Goal: Check status: Check status

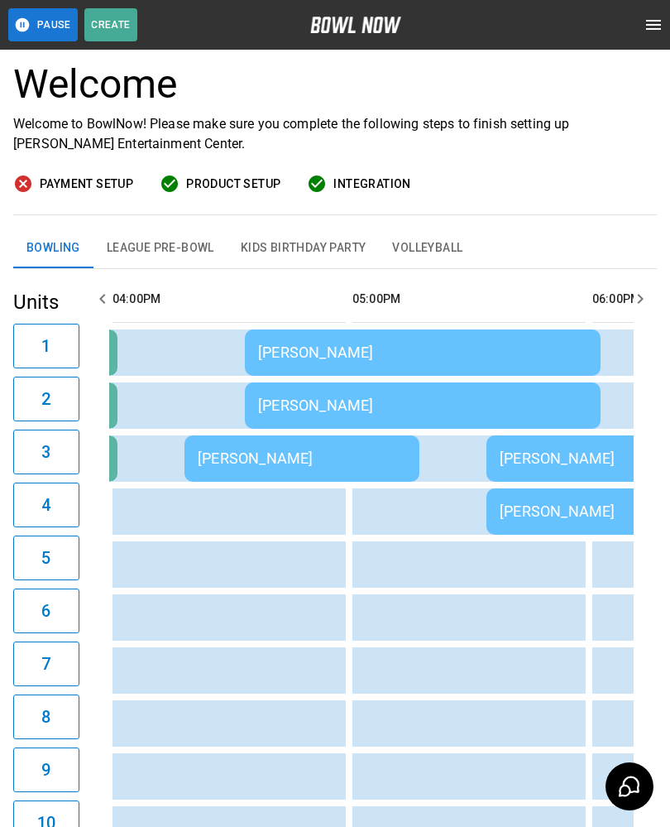
click at [369, 338] on td "[PERSON_NAME]" at bounding box center [423, 352] width 356 height 46
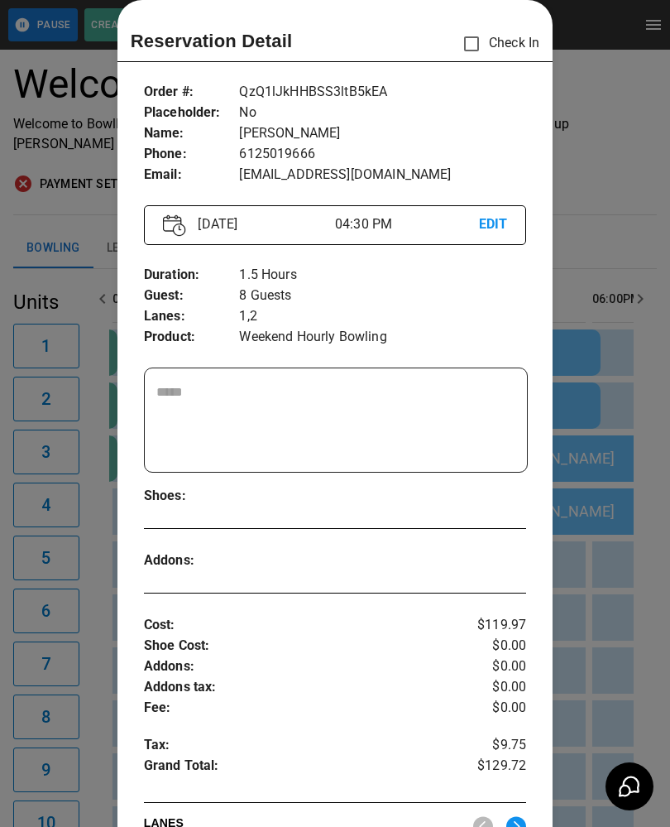
click at [91, 618] on div at bounding box center [335, 413] width 670 height 827
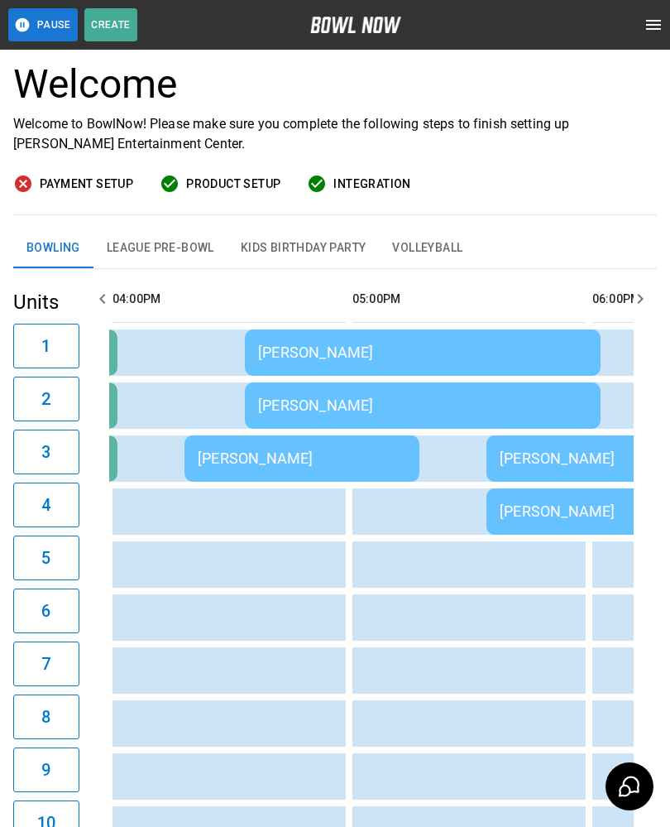
click at [343, 329] on td "[PERSON_NAME]" at bounding box center [423, 352] width 356 height 46
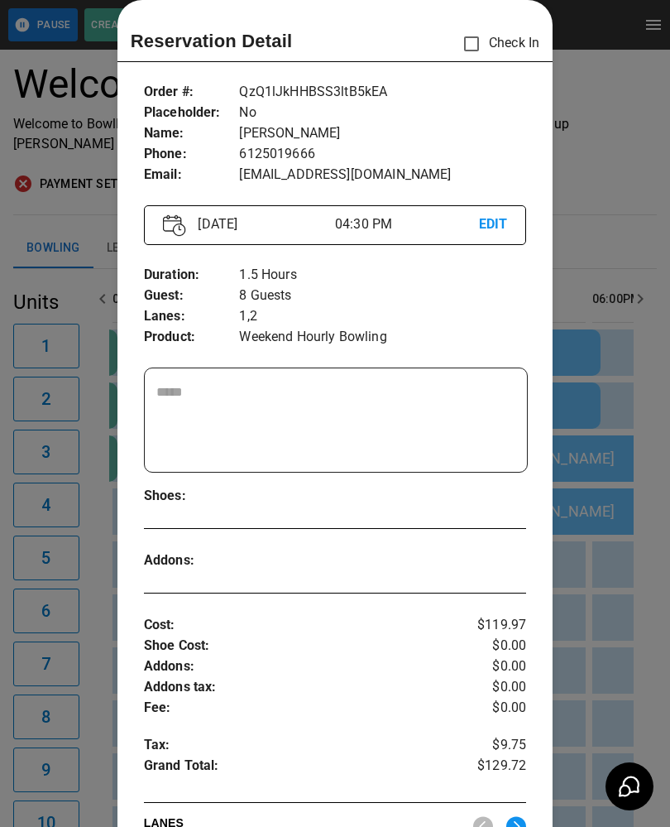
click at [633, 635] on div at bounding box center [335, 413] width 670 height 827
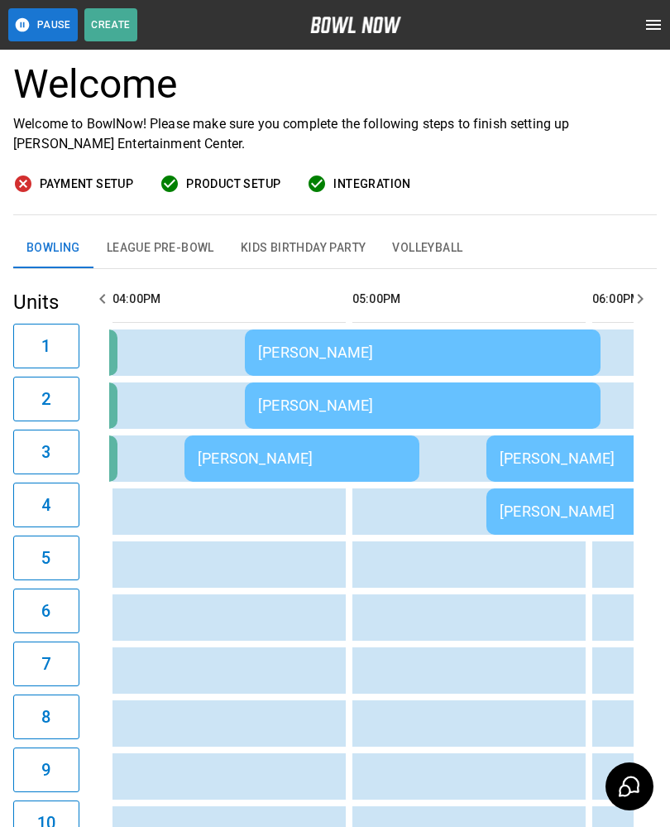
click at [282, 575] on td "sticky table" at bounding box center [272, 564] width 54 height 46
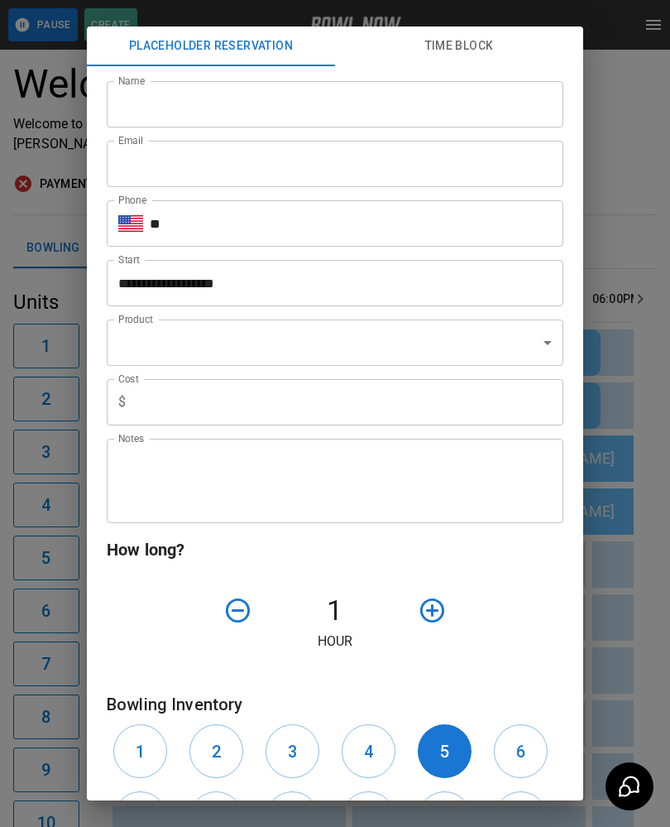
click at [25, 551] on div "**********" at bounding box center [335, 413] width 670 height 827
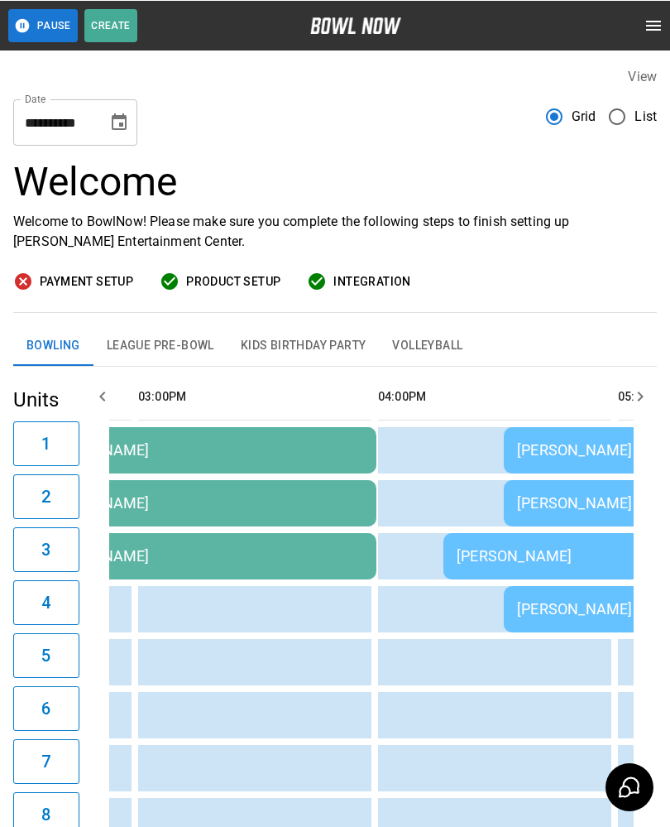
scroll to position [0, 1502]
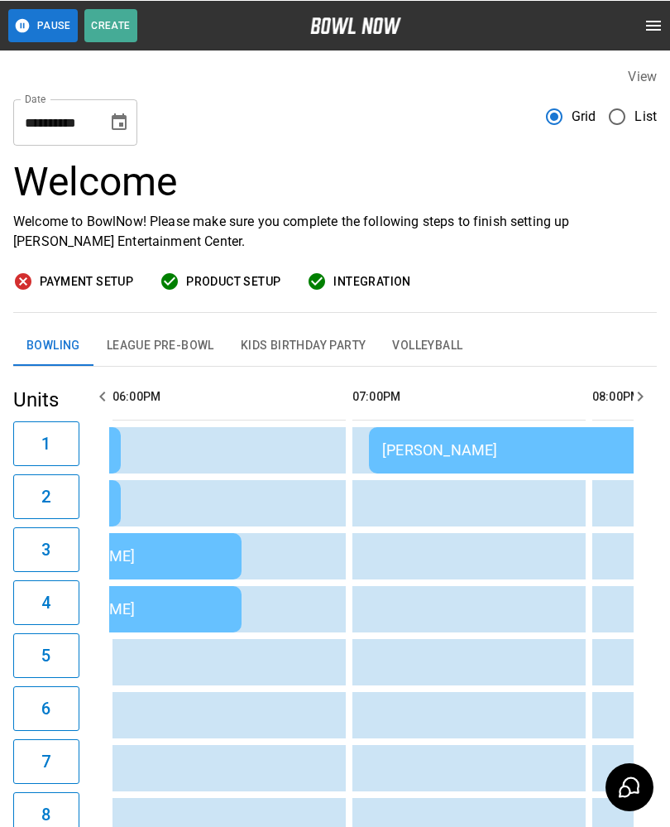
scroll to position [0, 2145]
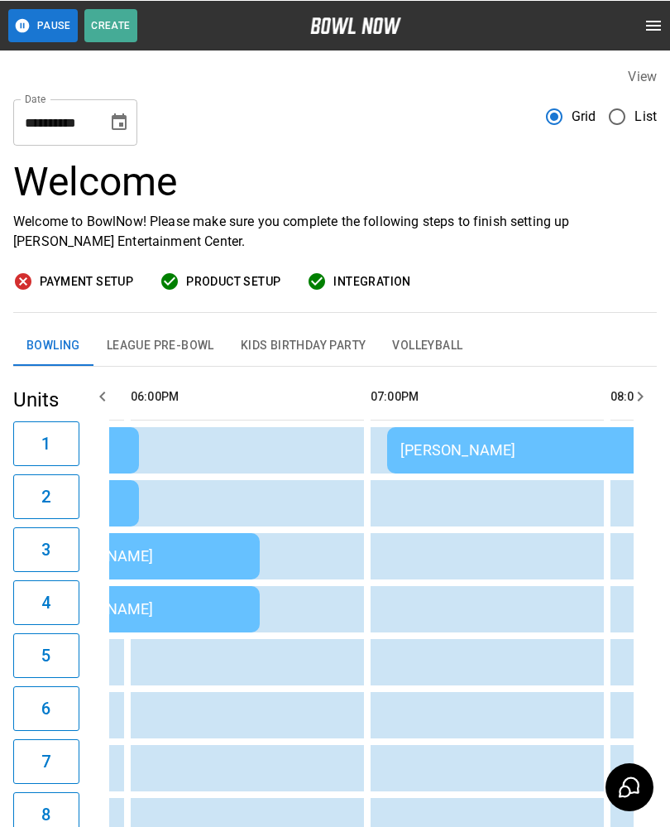
click at [593, 661] on td "sticky table" at bounding box center [595, 661] width 54 height 46
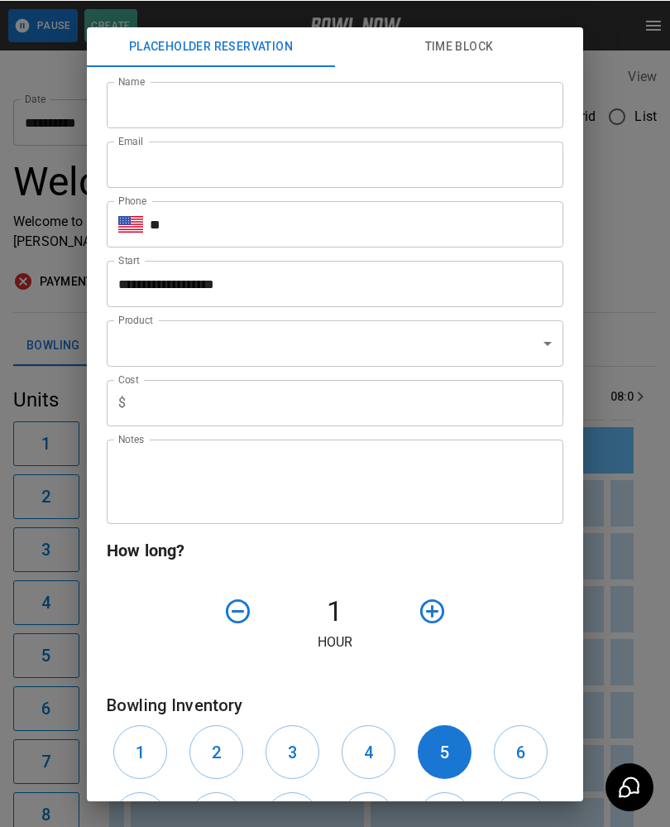
click at [620, 310] on div "**********" at bounding box center [335, 413] width 670 height 827
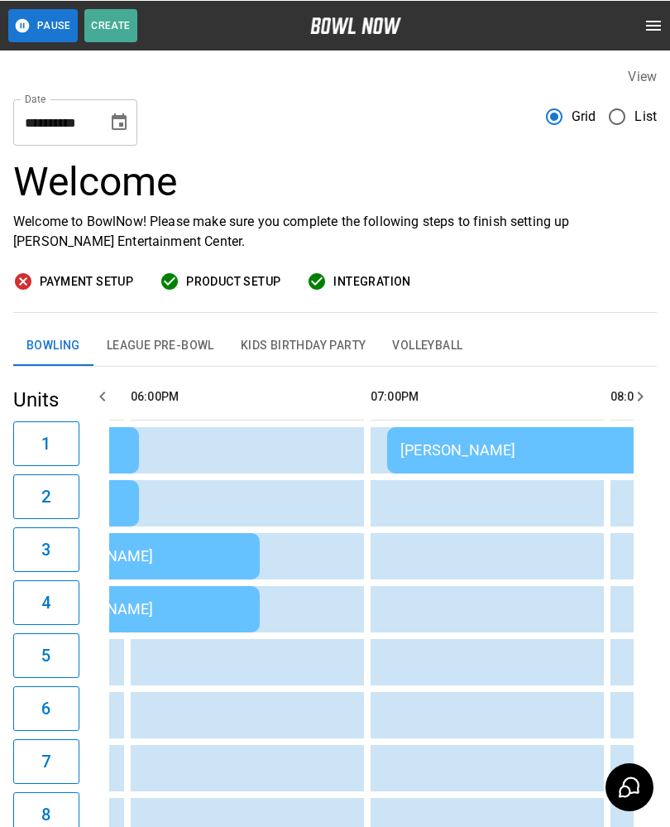
scroll to position [0, 2123]
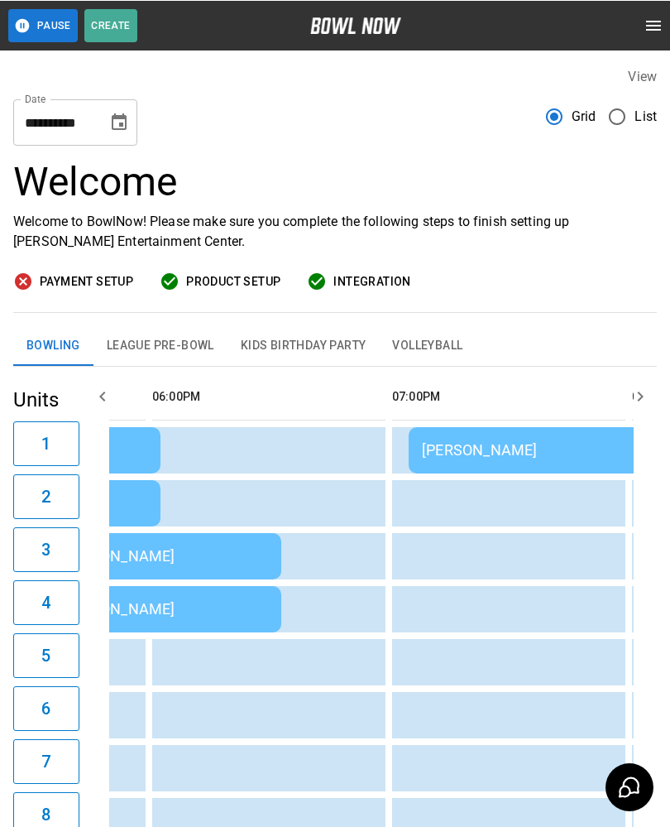
click at [619, 683] on td "sticky table" at bounding box center [617, 661] width 54 height 46
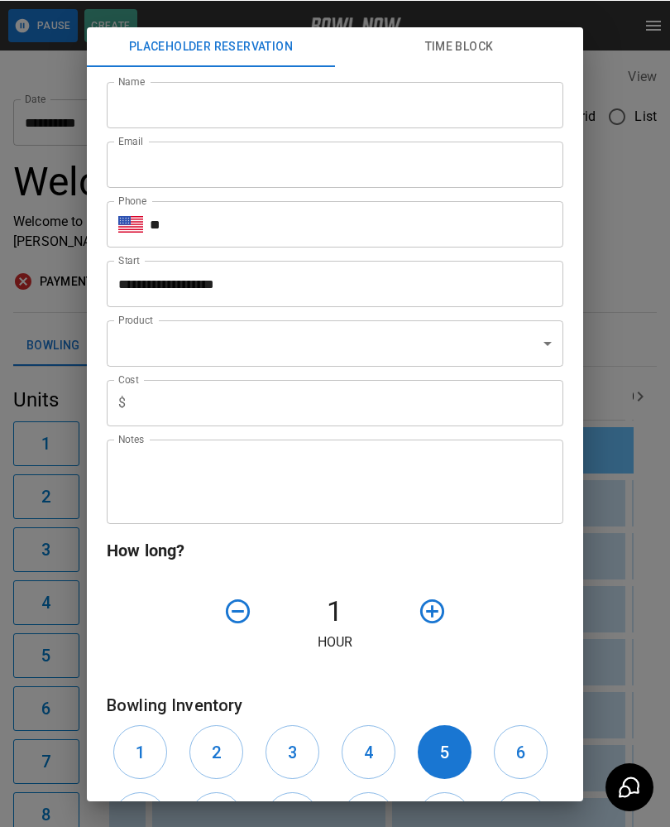
click at [627, 607] on div "**********" at bounding box center [335, 413] width 670 height 827
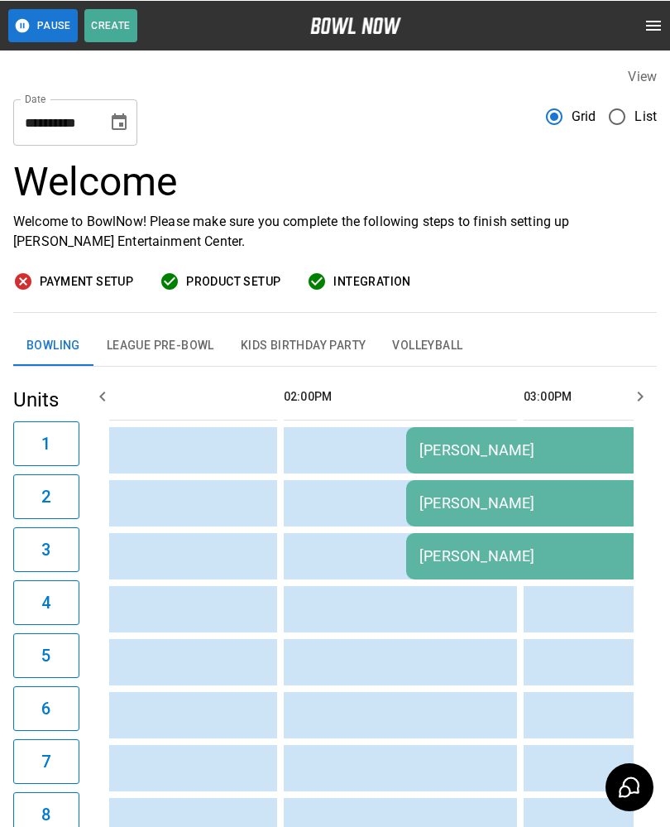
scroll to position [0, 1131]
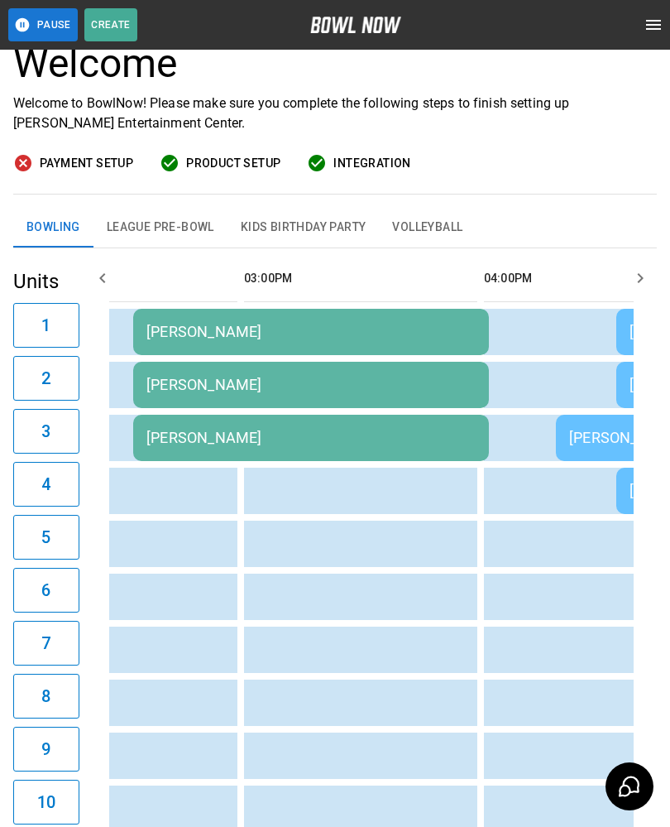
click at [160, 223] on button "League Pre-Bowl" at bounding box center [160, 228] width 134 height 40
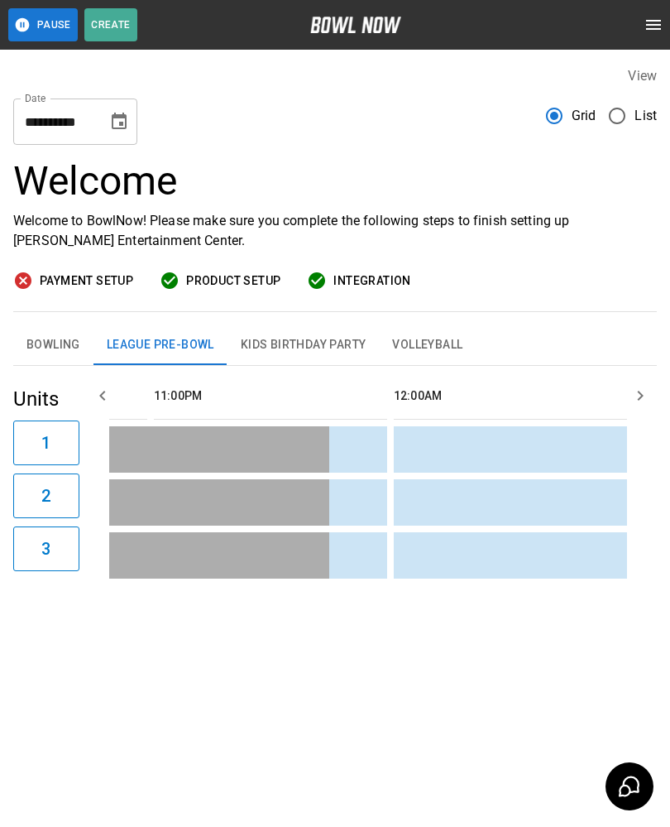
click at [295, 325] on button "Kids Birthday Party" at bounding box center [304, 345] width 152 height 40
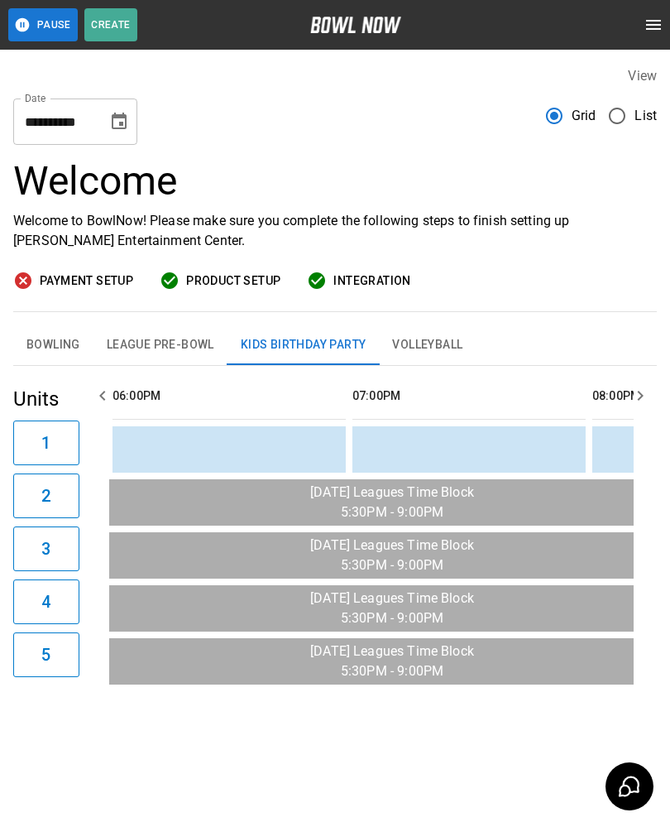
click at [45, 325] on button "Bowling" at bounding box center [53, 345] width 80 height 40
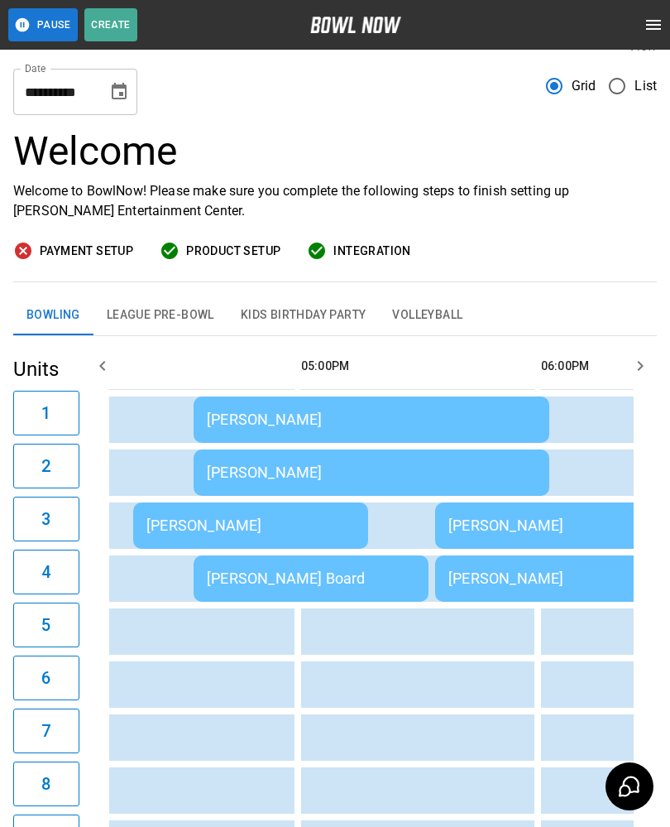
scroll to position [0, 1709]
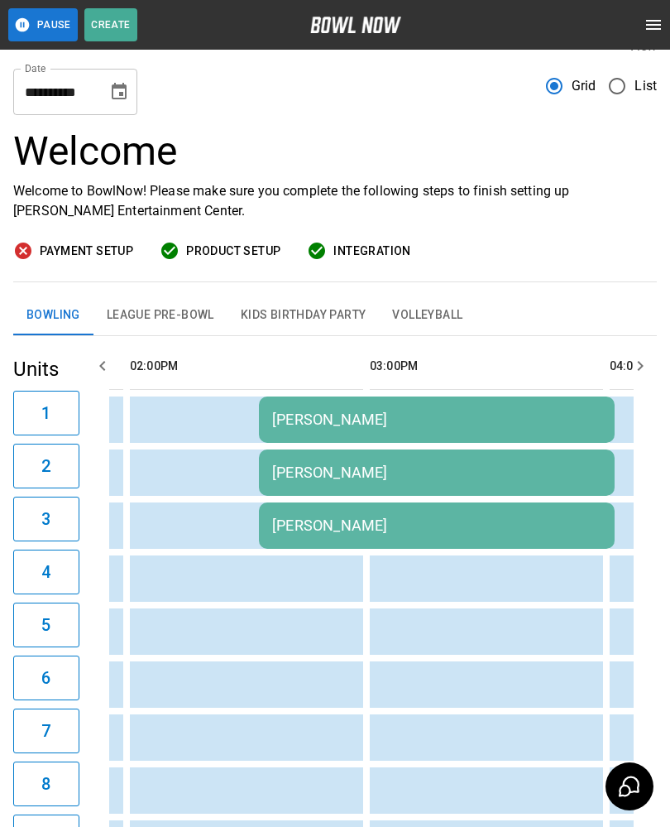
click at [546, 405] on td "[PERSON_NAME]" at bounding box center [437, 419] width 356 height 46
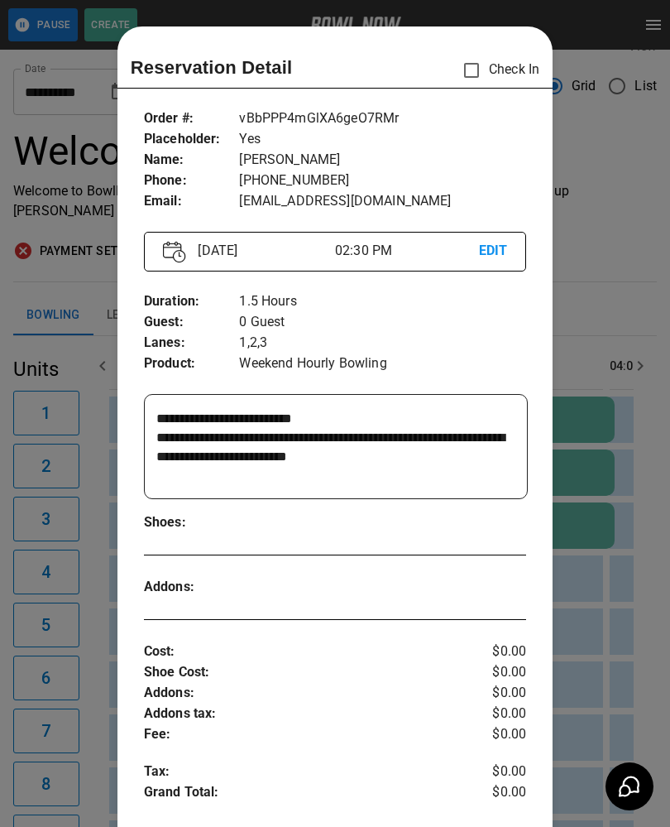
scroll to position [26, 0]
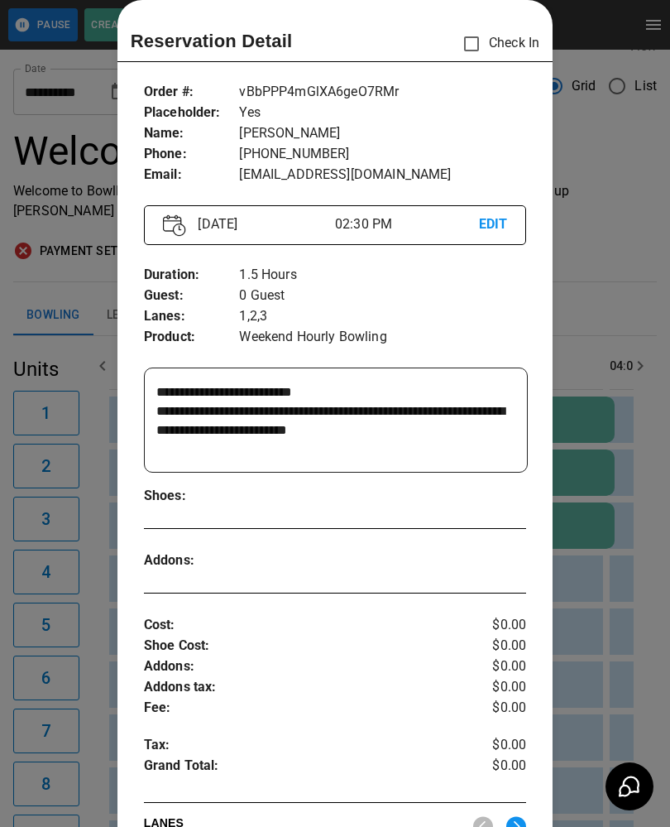
click at [611, 357] on div at bounding box center [335, 413] width 670 height 827
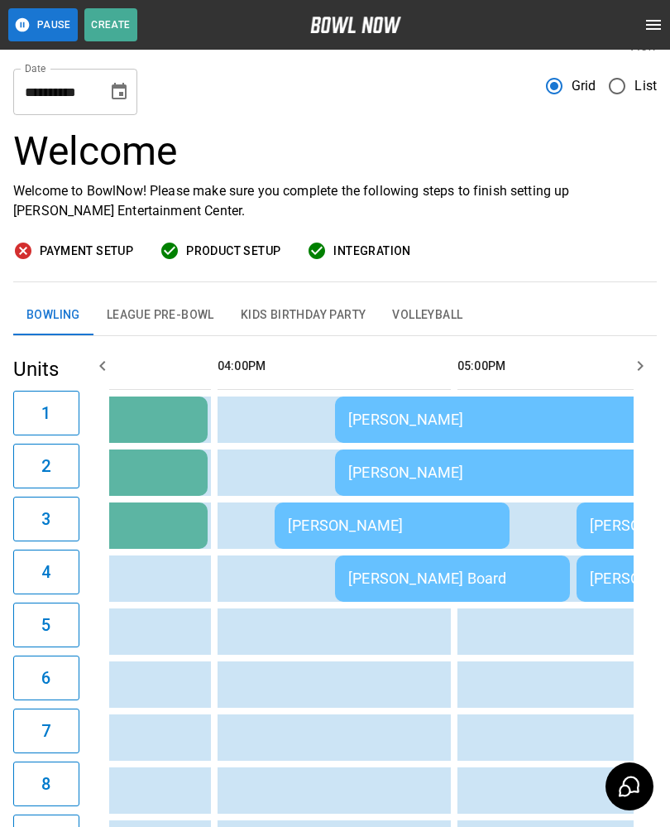
scroll to position [0, 1670]
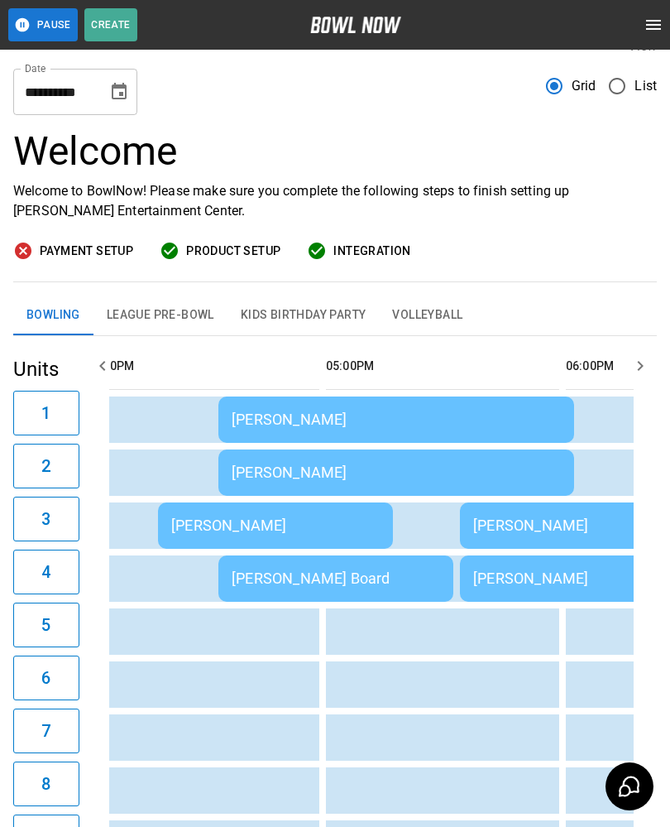
click at [453, 428] on div "[PERSON_NAME]" at bounding box center [396, 418] width 329 height 17
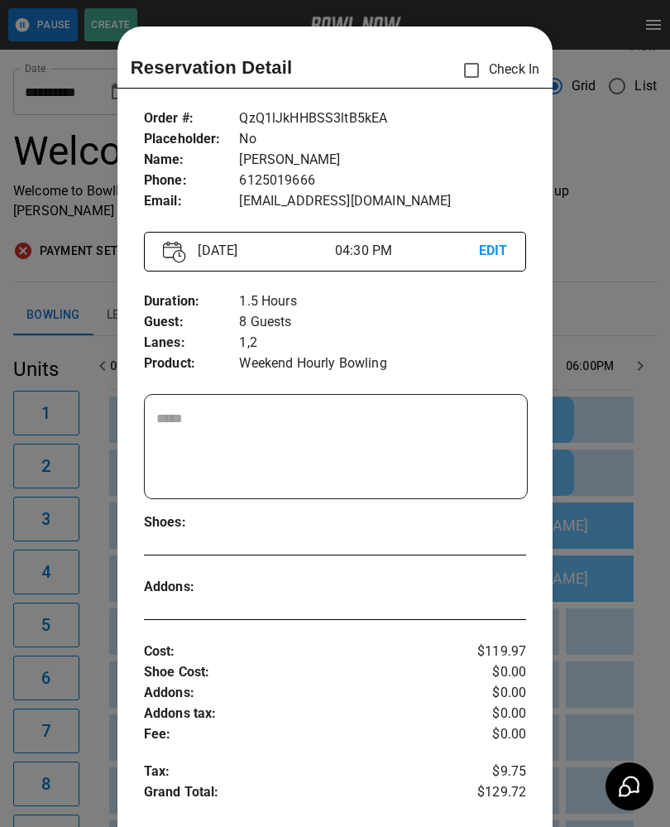
scroll to position [26, 0]
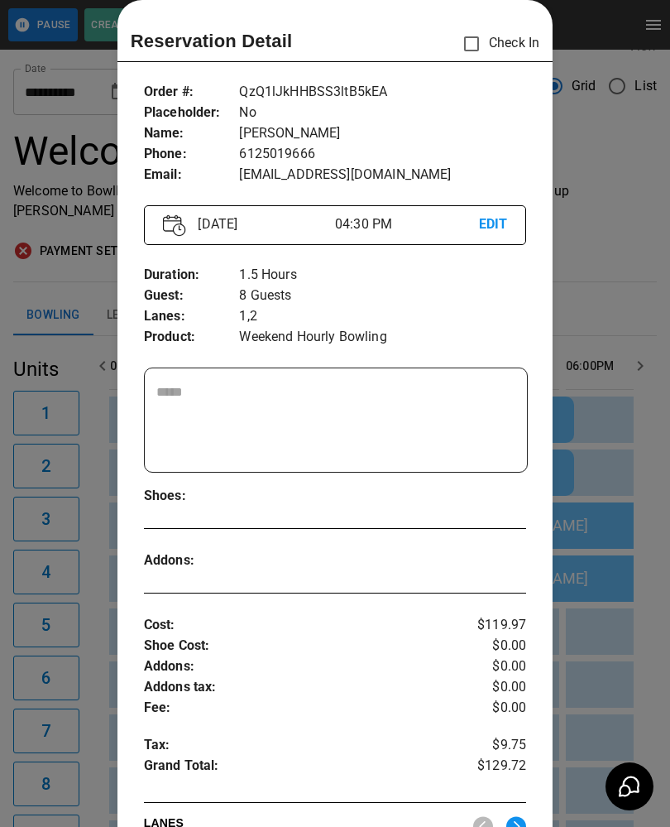
click at [633, 298] on div at bounding box center [335, 413] width 670 height 827
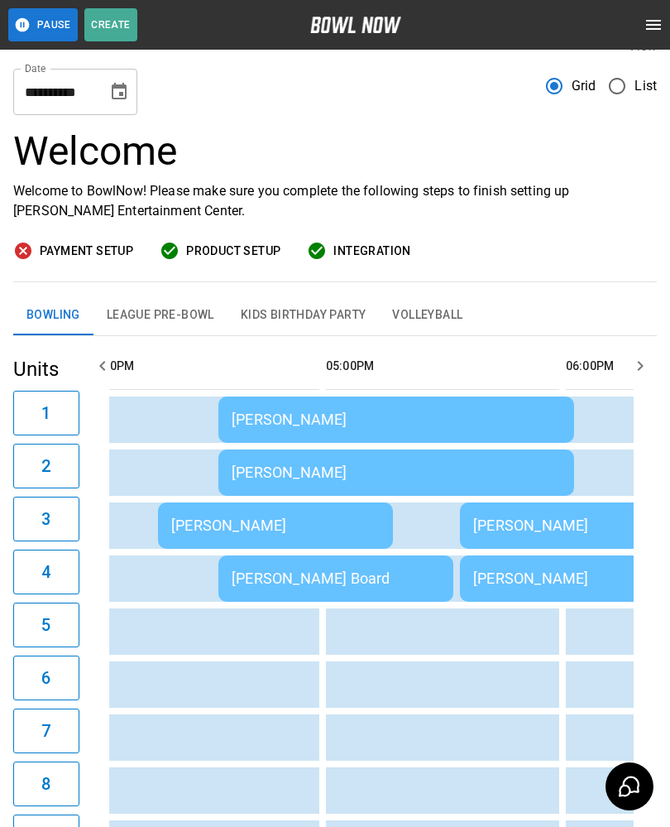
click at [336, 513] on td "[PERSON_NAME]" at bounding box center [275, 525] width 235 height 46
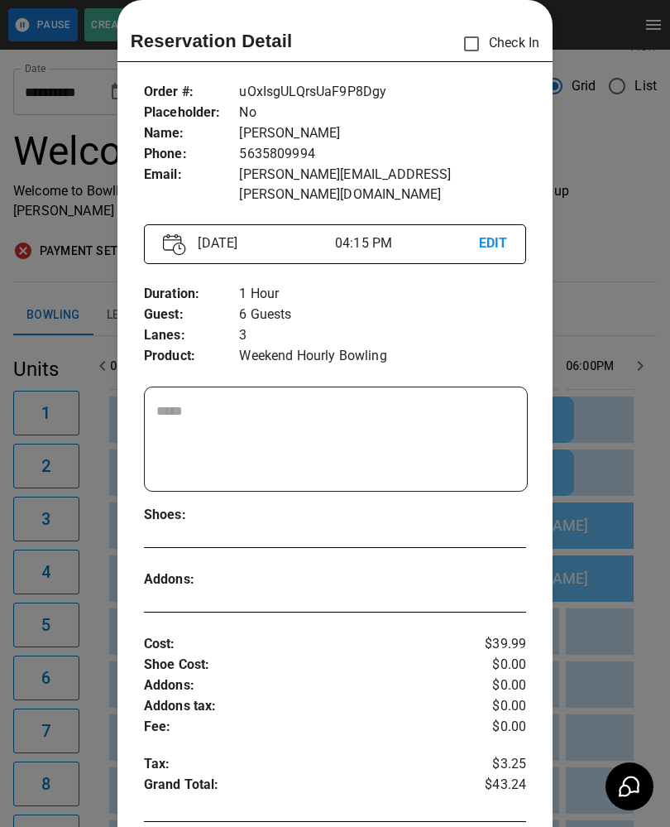
click at [596, 459] on div at bounding box center [335, 413] width 670 height 827
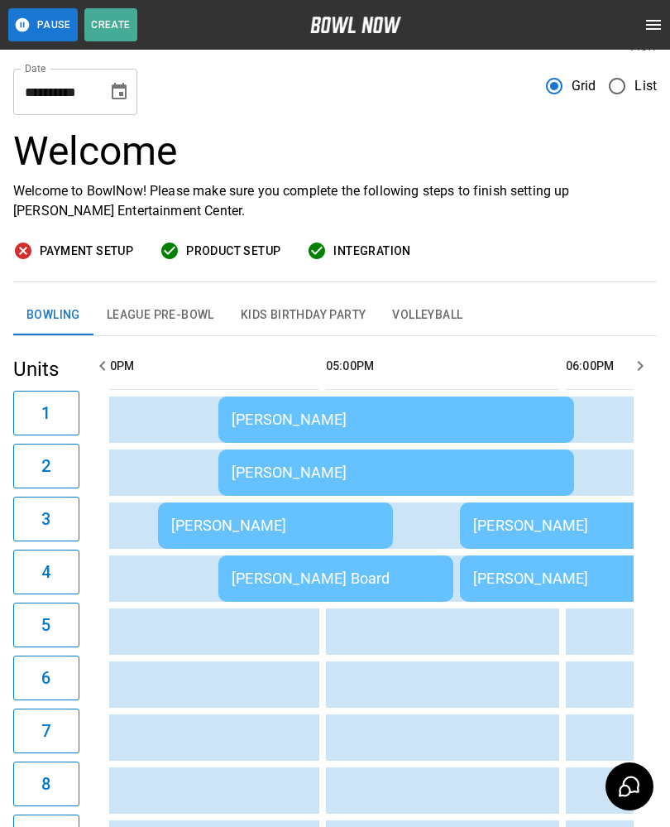
click at [415, 580] on div "[PERSON_NAME] Board" at bounding box center [336, 577] width 208 height 17
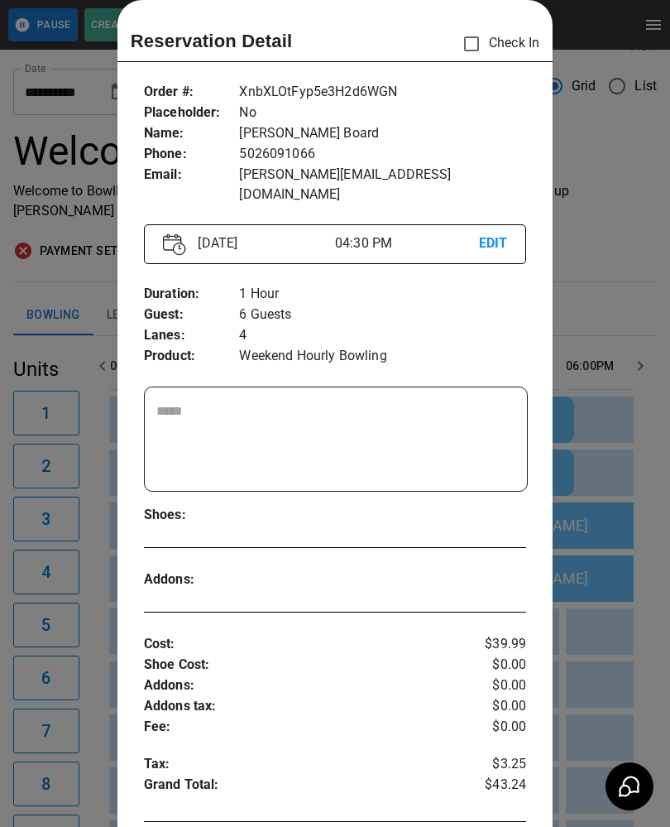
click at [614, 347] on div at bounding box center [335, 413] width 670 height 827
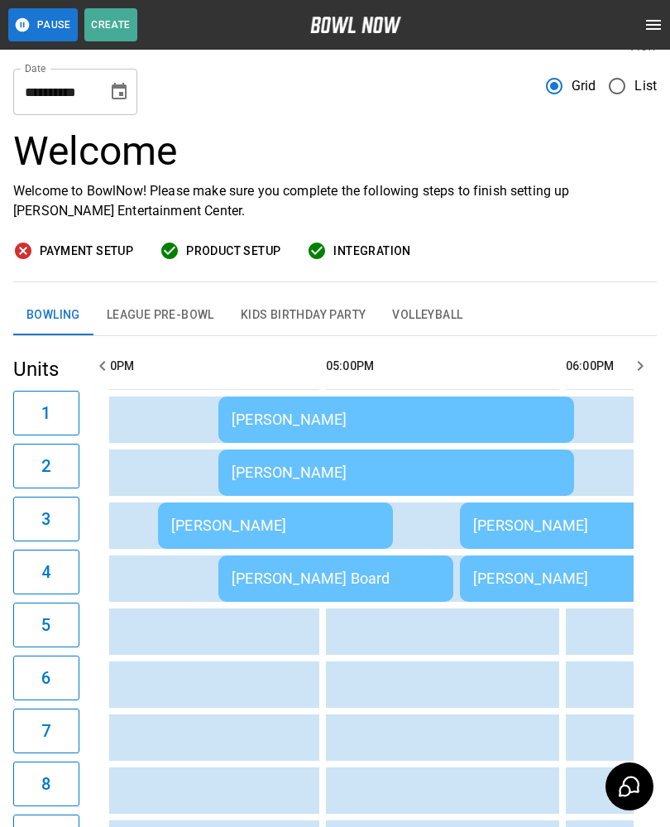
click at [509, 428] on div "[PERSON_NAME]" at bounding box center [396, 418] width 329 height 17
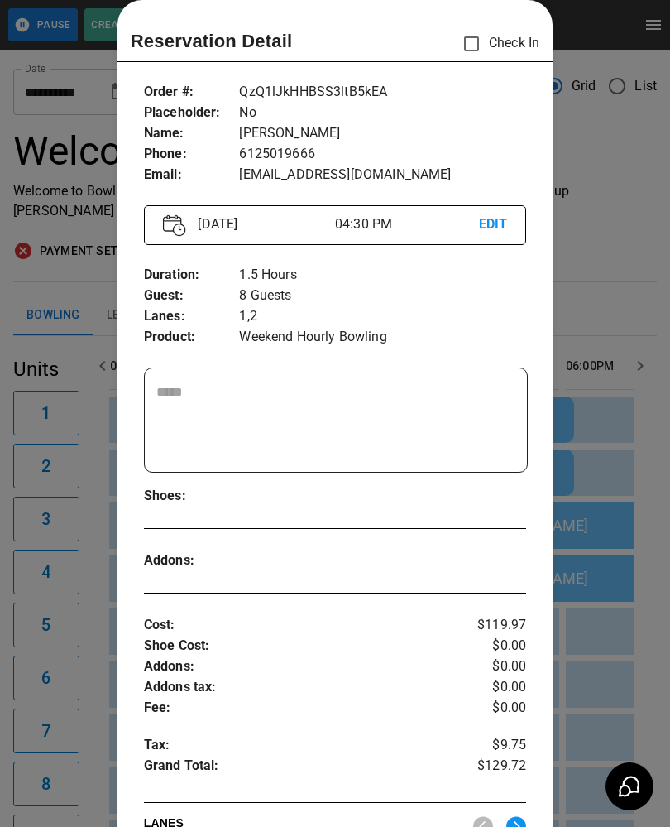
click at [621, 254] on div at bounding box center [335, 413] width 670 height 827
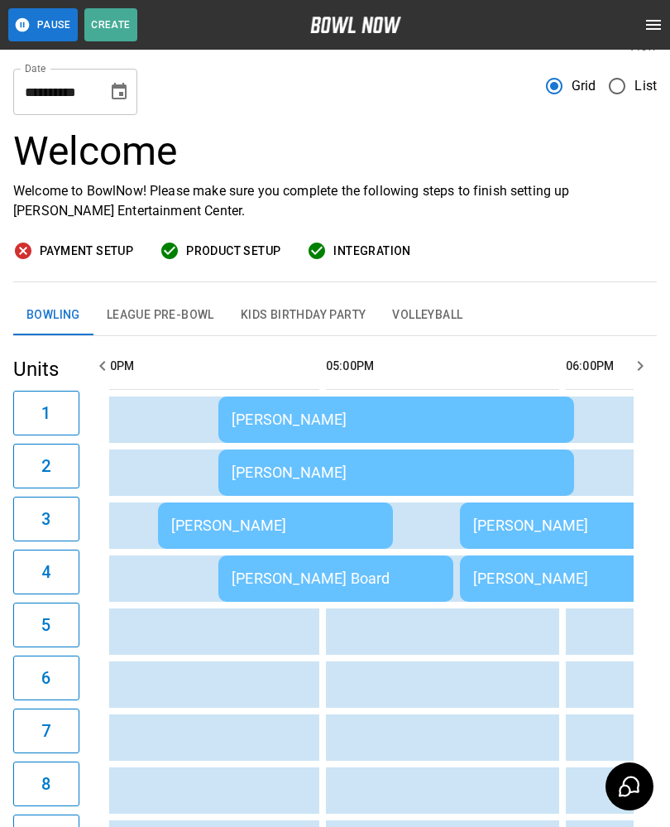
click at [574, 519] on div "[PERSON_NAME]" at bounding box center [577, 524] width 208 height 17
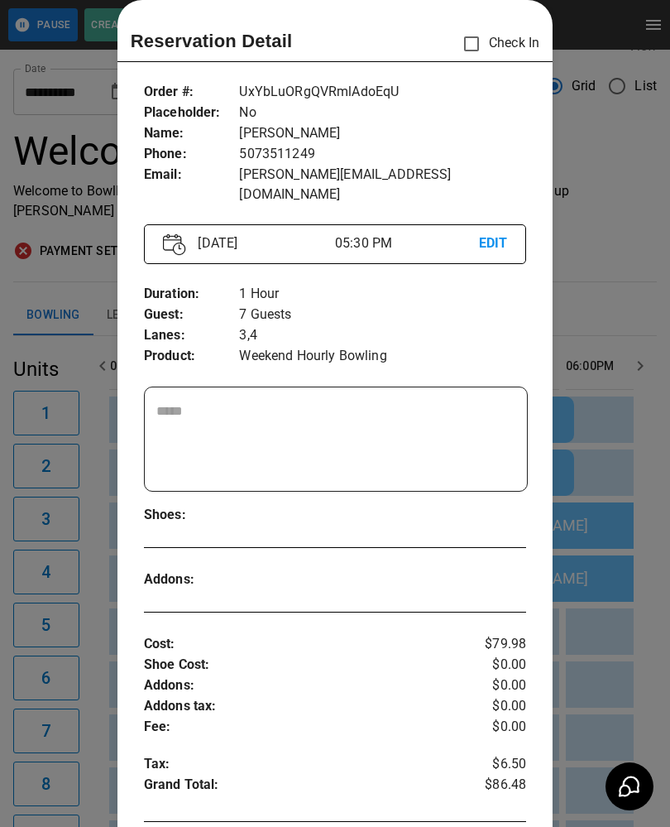
click at [644, 455] on div at bounding box center [335, 413] width 670 height 827
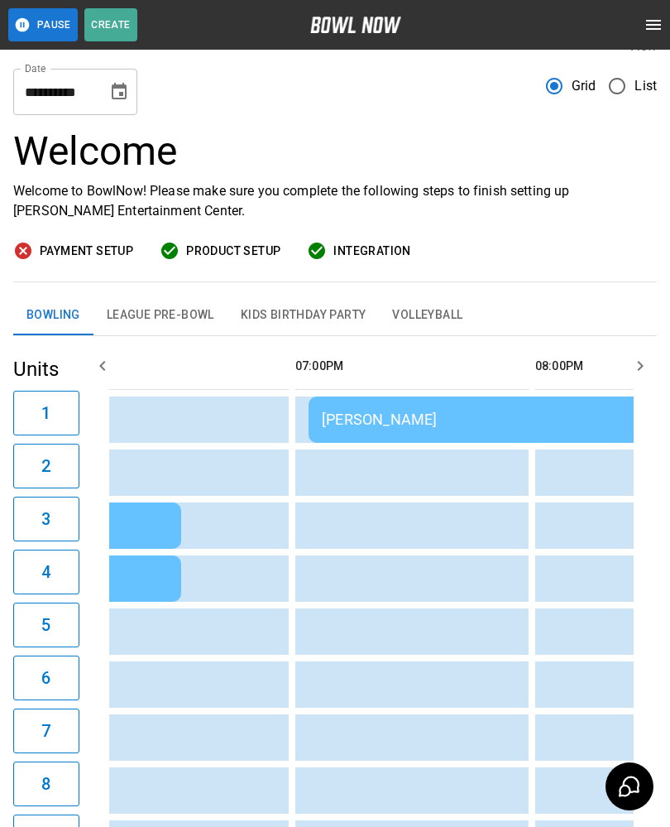
scroll to position [0, 2231]
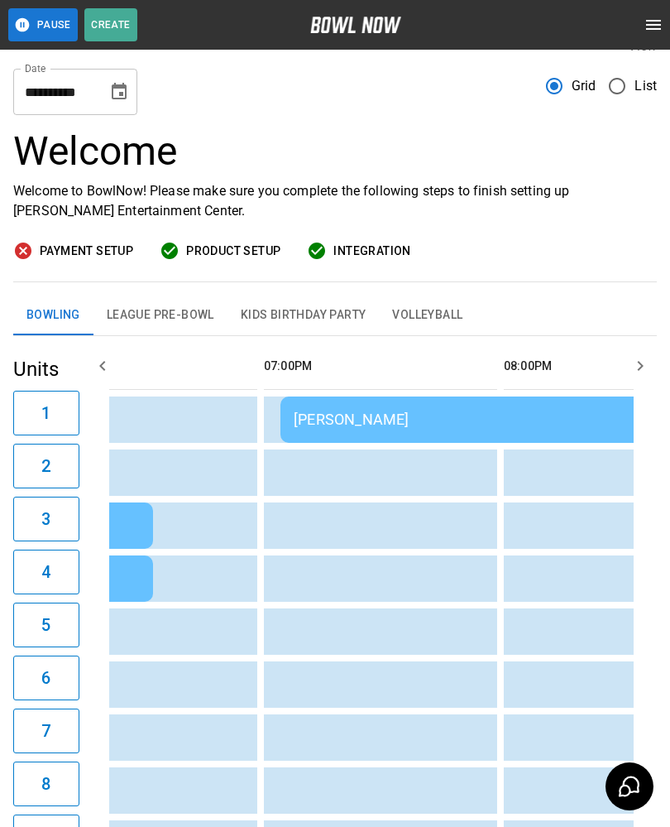
click at [570, 411] on div "[PERSON_NAME]" at bounding box center [519, 418] width 450 height 17
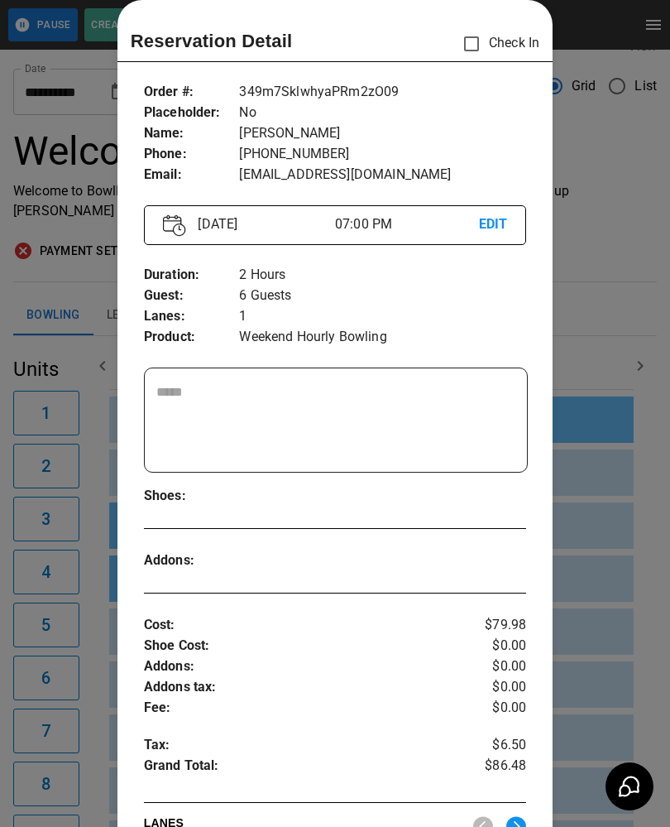
click at [630, 298] on div at bounding box center [335, 413] width 670 height 827
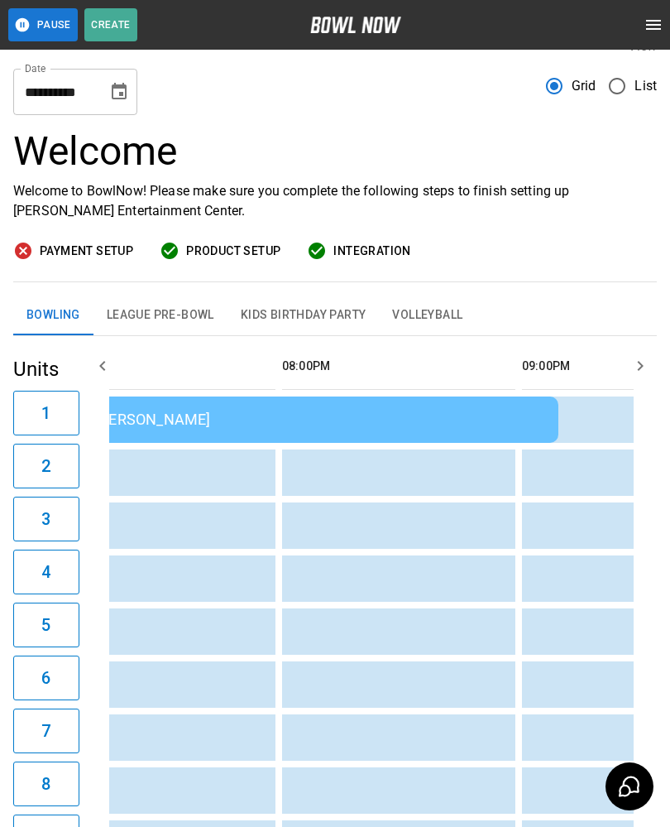
scroll to position [0, 2226]
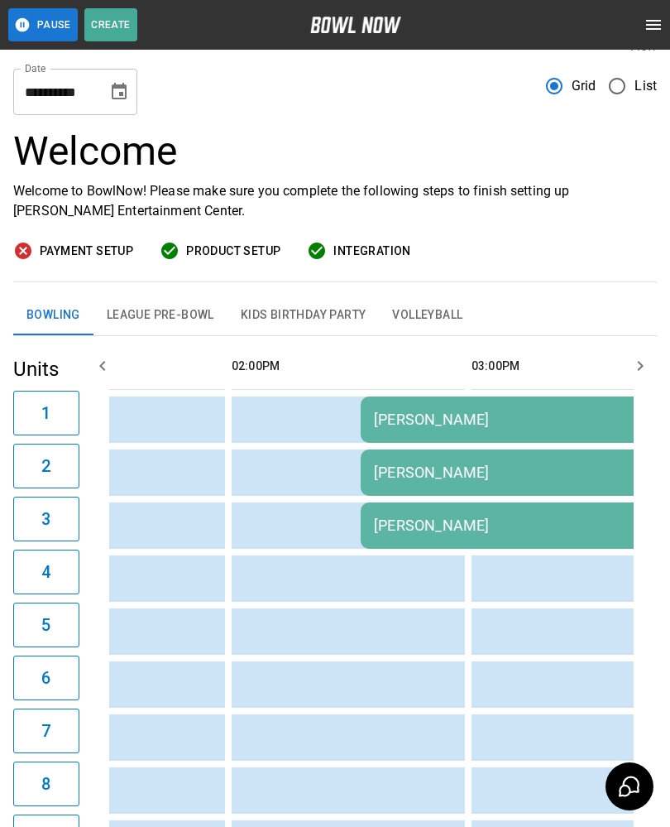
click at [424, 668] on td "sticky table" at bounding box center [448, 684] width 54 height 46
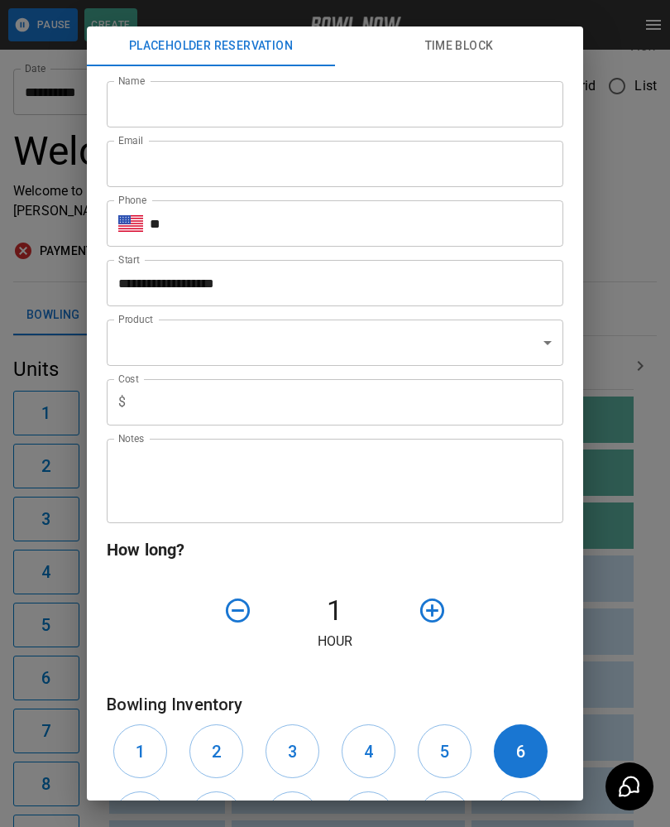
click at [34, 587] on div "**********" at bounding box center [335, 413] width 670 height 827
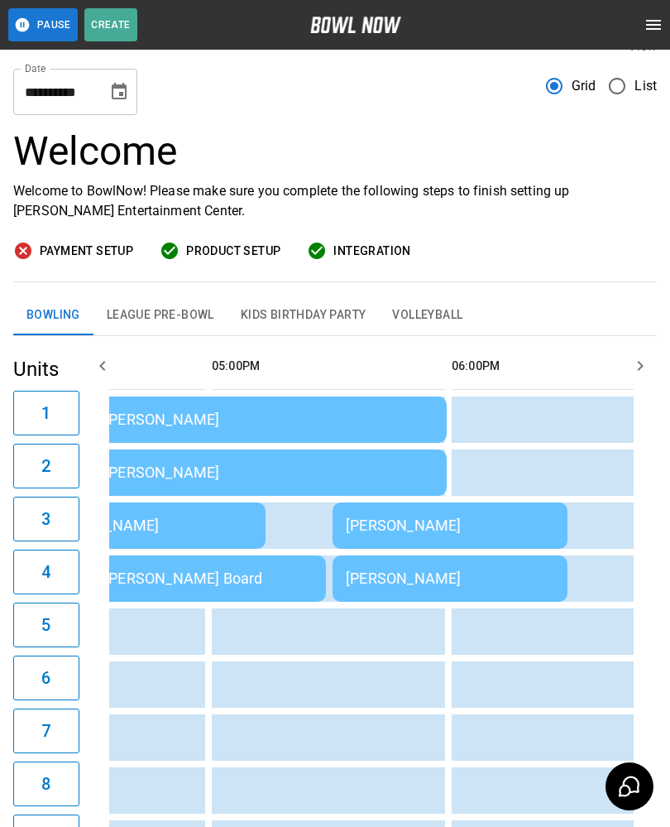
scroll to position [0, 1926]
